Goal: Information Seeking & Learning: Learn about a topic

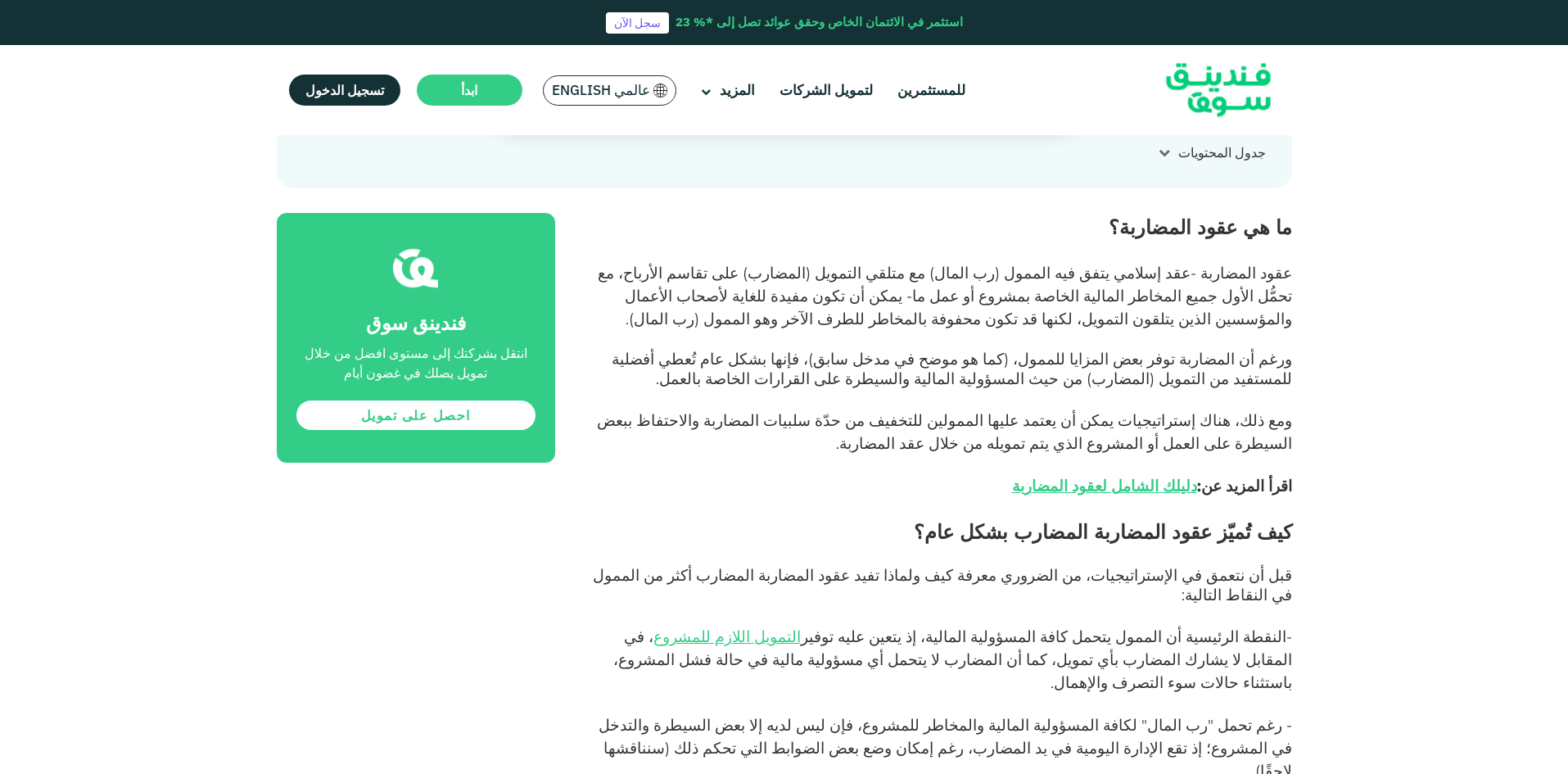
scroll to position [819, 0]
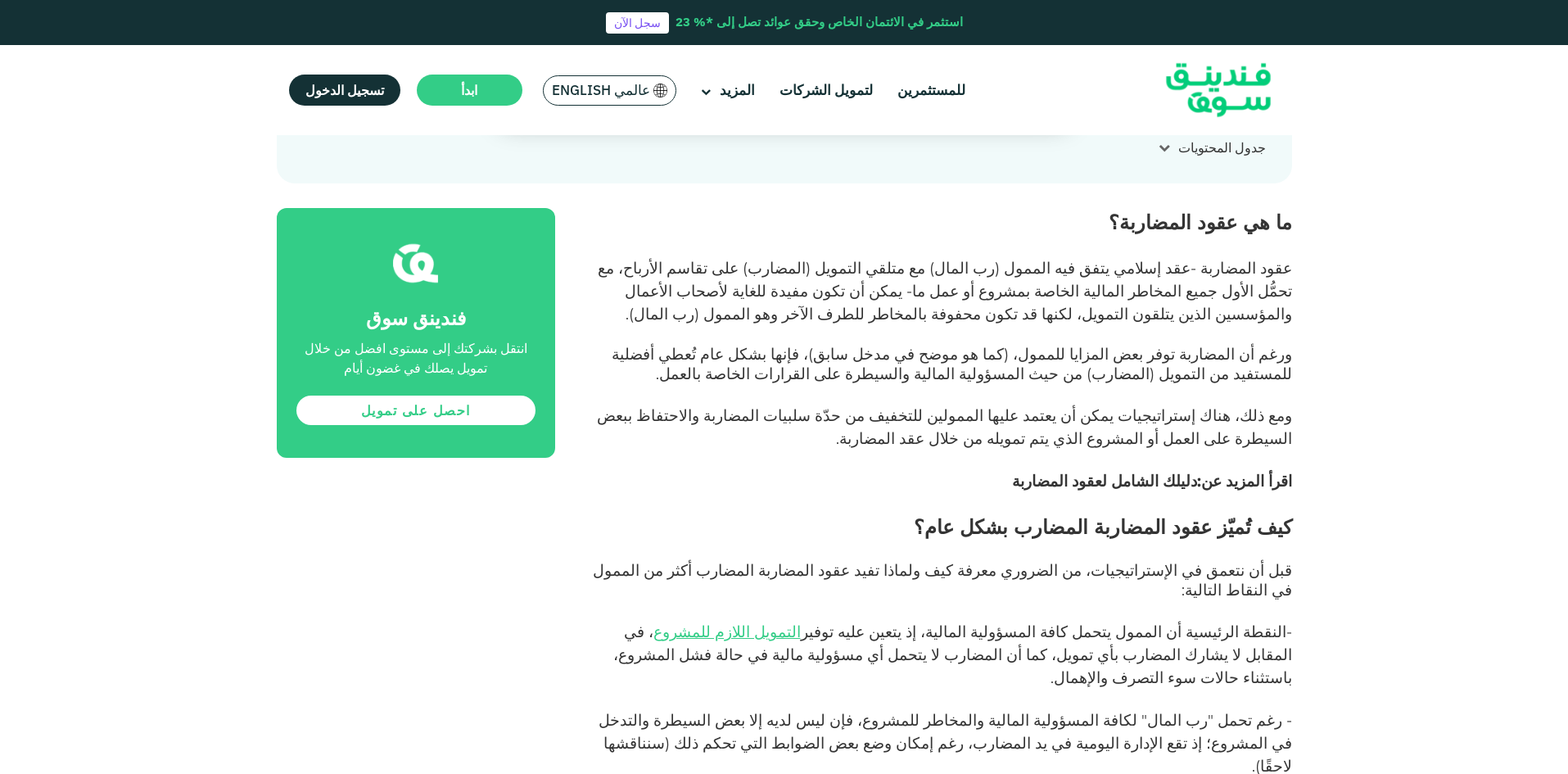
click at [1169, 476] on link "دليلك الشامل لعقود المضاربة" at bounding box center [1105, 482] width 185 height 19
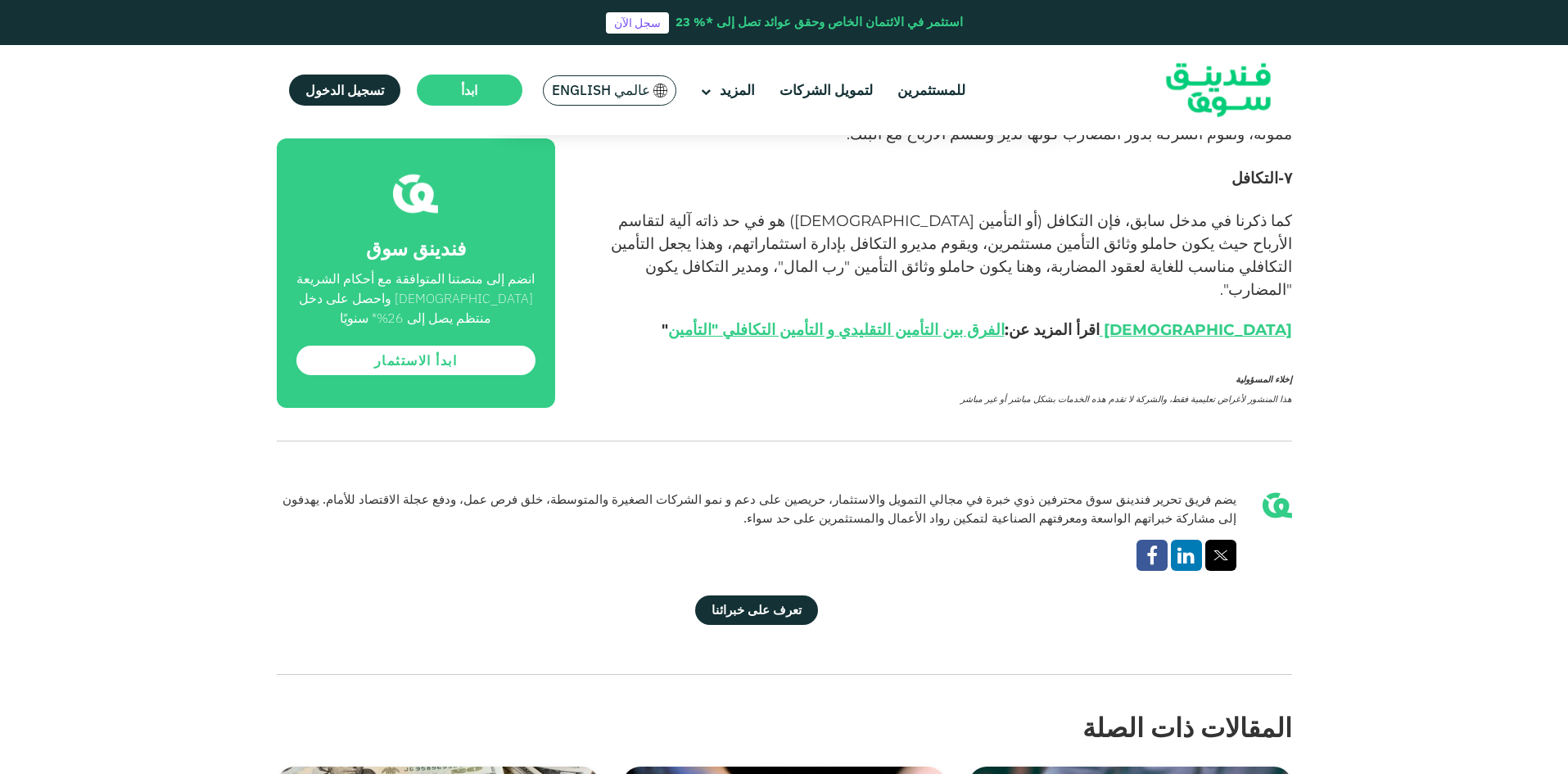
scroll to position [3441, 0]
